Goal: Find specific page/section: Find specific page/section

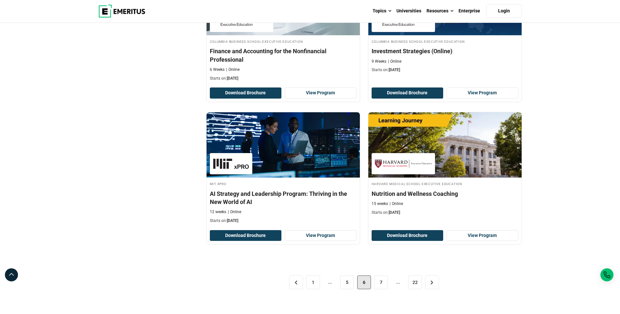
scroll to position [1241, 0]
click at [347, 286] on link "5" at bounding box center [347, 283] width 14 height 14
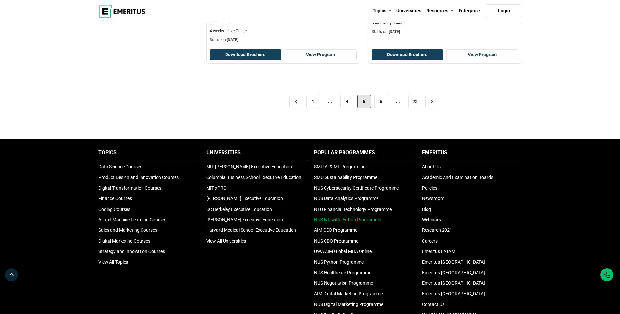
scroll to position [1438, 0]
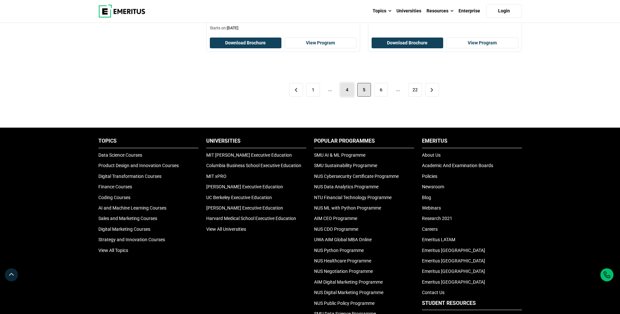
click at [351, 92] on link "4" at bounding box center [347, 90] width 14 height 14
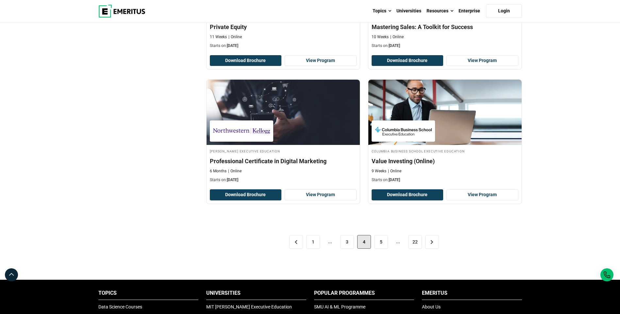
scroll to position [1296, 0]
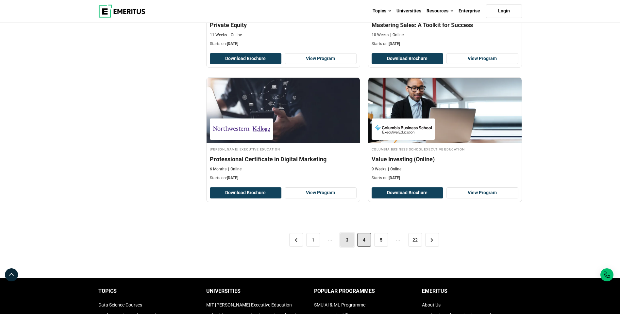
click at [345, 238] on link "3" at bounding box center [347, 240] width 14 height 14
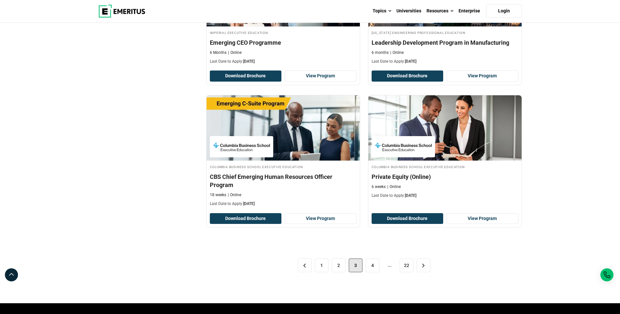
scroll to position [1307, 0]
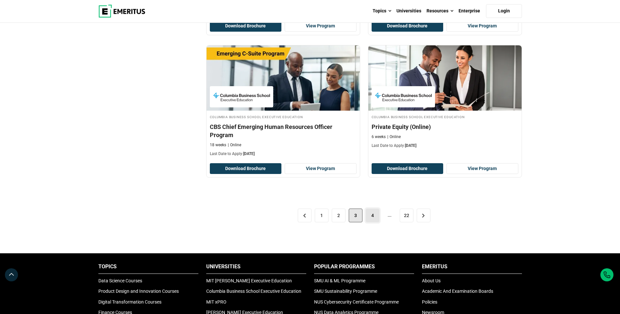
click at [370, 216] on link "4" at bounding box center [373, 216] width 14 height 14
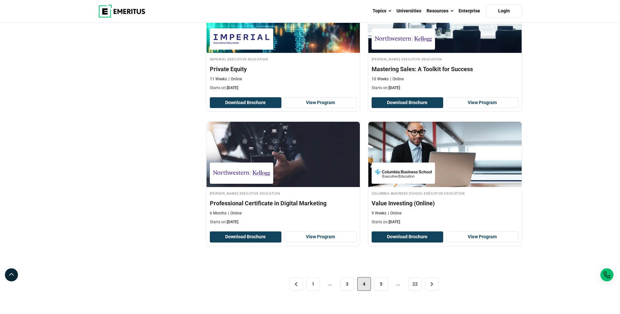
scroll to position [1274, 0]
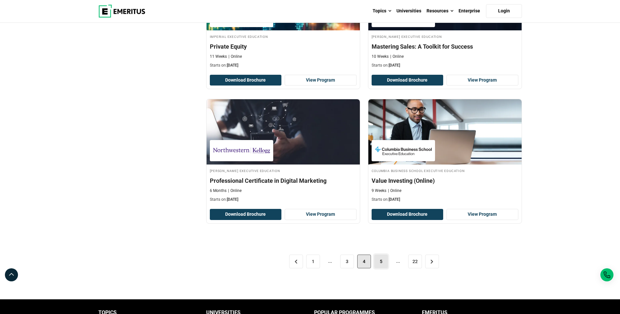
click at [380, 262] on link "5" at bounding box center [381, 262] width 14 height 14
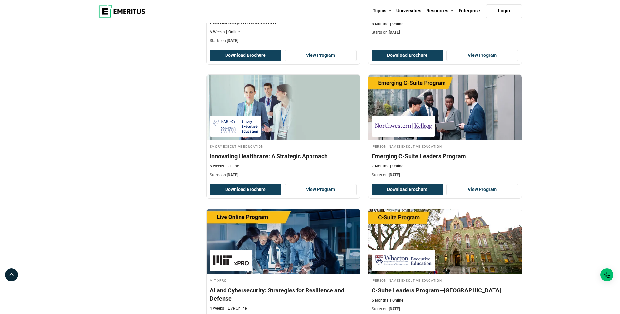
scroll to position [1339, 0]
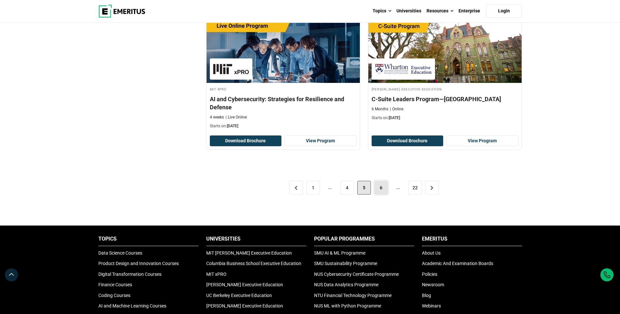
click at [385, 193] on link "6" at bounding box center [381, 188] width 14 height 14
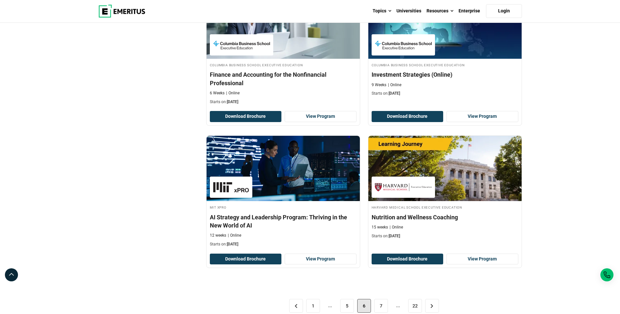
scroll to position [1241, 0]
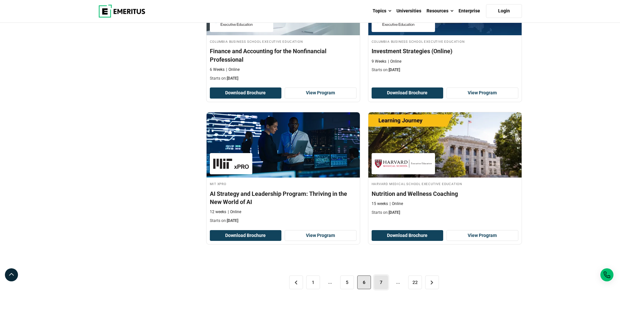
click at [377, 281] on link "7" at bounding box center [381, 283] width 14 height 14
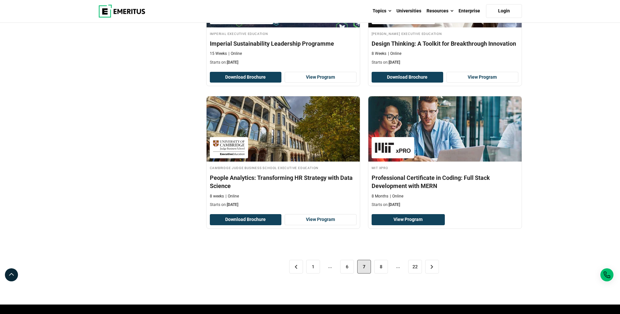
scroll to position [1274, 0]
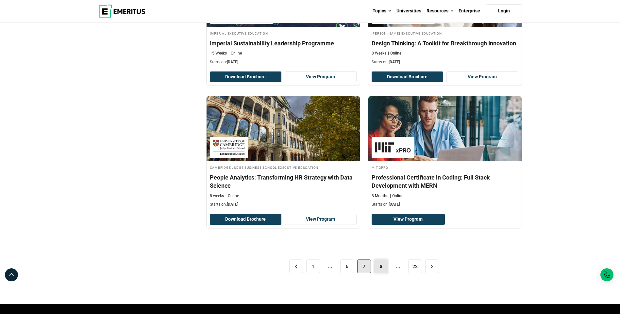
click at [382, 265] on link "8" at bounding box center [381, 267] width 14 height 14
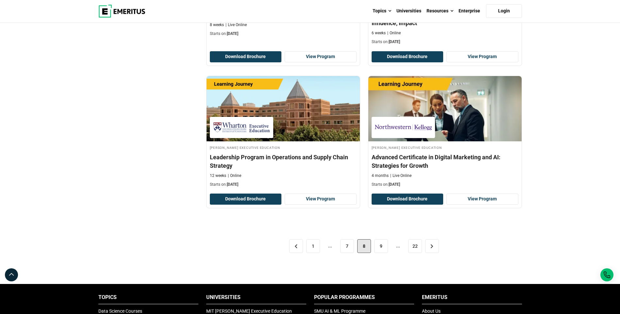
scroll to position [1307, 0]
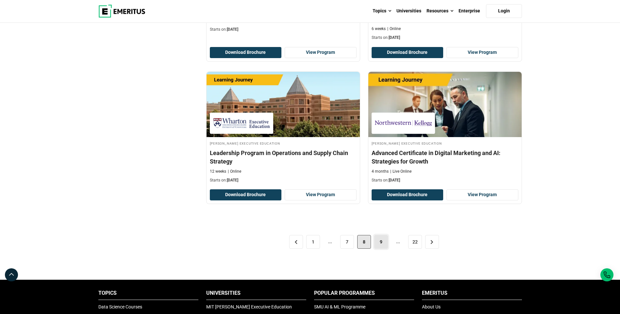
click at [376, 244] on link "9" at bounding box center [381, 242] width 14 height 14
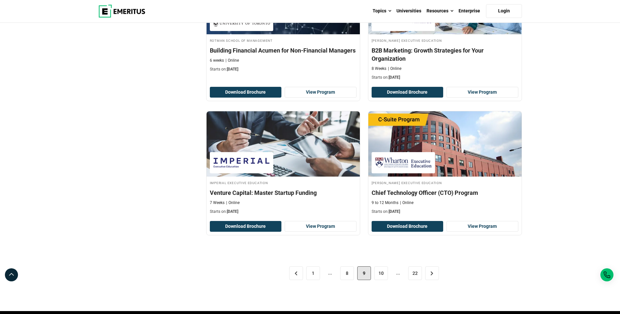
scroll to position [1241, 0]
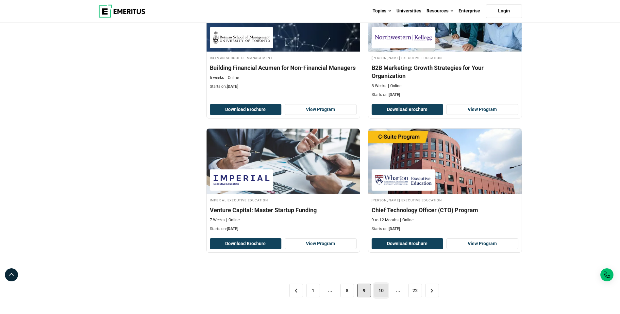
click at [379, 290] on link "10" at bounding box center [381, 291] width 14 height 14
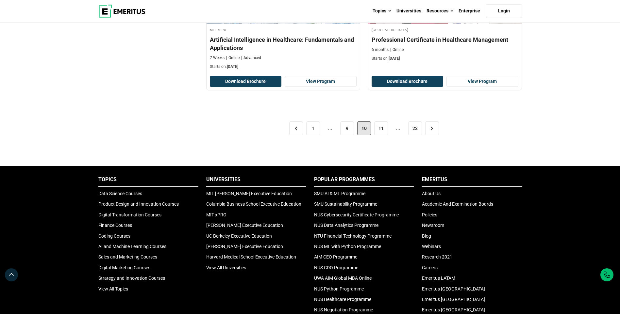
scroll to position [1405, 0]
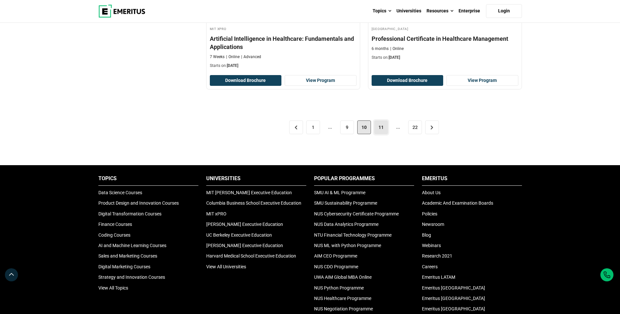
click at [383, 129] on link "11" at bounding box center [381, 128] width 14 height 14
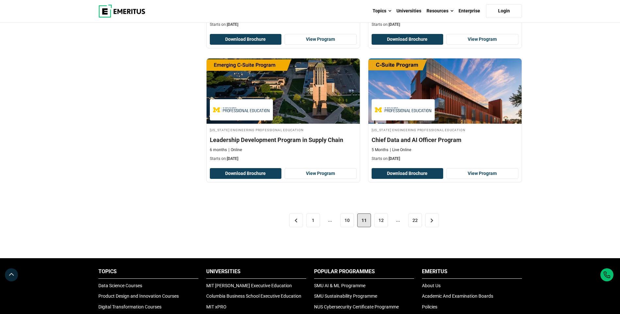
scroll to position [1307, 0]
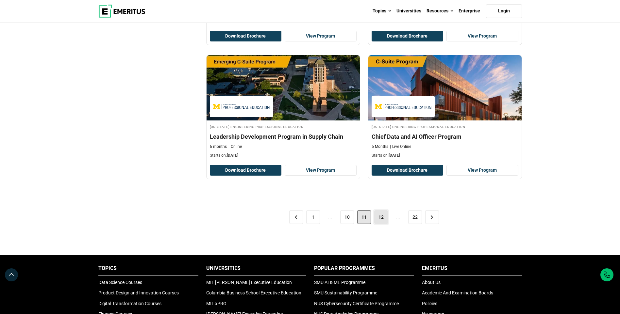
click at [382, 219] on link "12" at bounding box center [381, 217] width 14 height 14
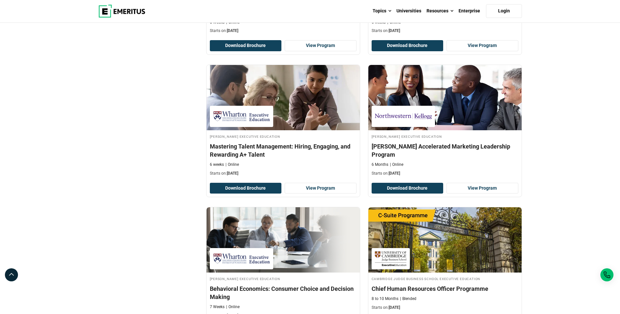
scroll to position [1241, 0]
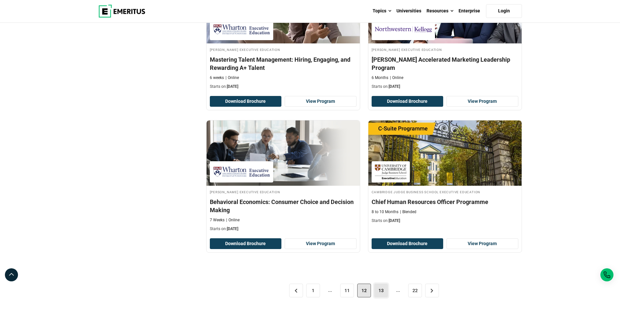
click at [376, 288] on link "13" at bounding box center [381, 291] width 14 height 14
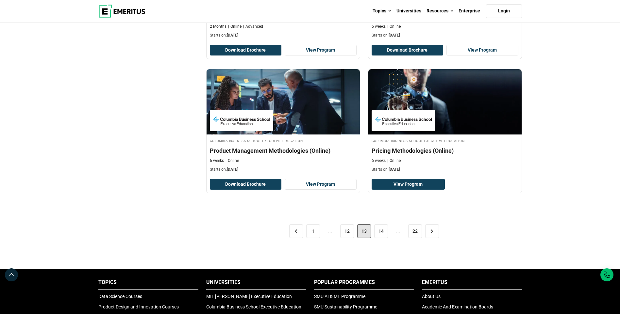
scroll to position [1307, 0]
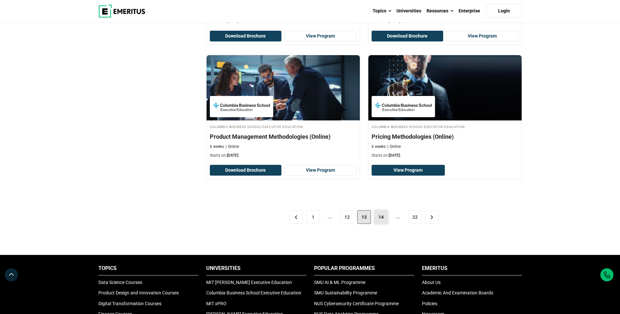
click at [377, 218] on link "14" at bounding box center [381, 217] width 14 height 14
